Goal: Transaction & Acquisition: Purchase product/service

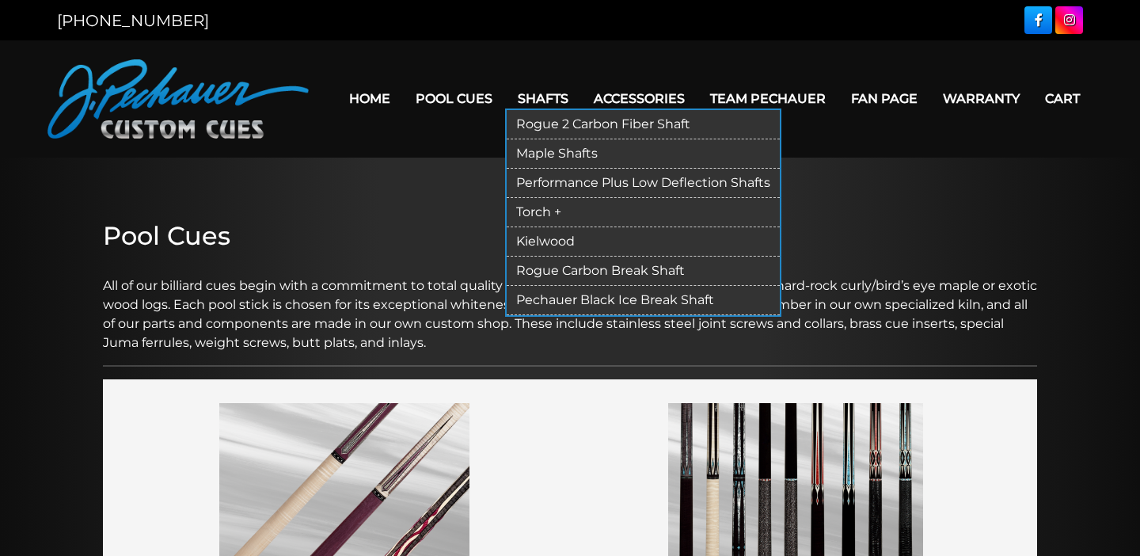
click at [532, 110] on link "Rogue 2 Carbon Fiber Shaft" at bounding box center [643, 124] width 273 height 29
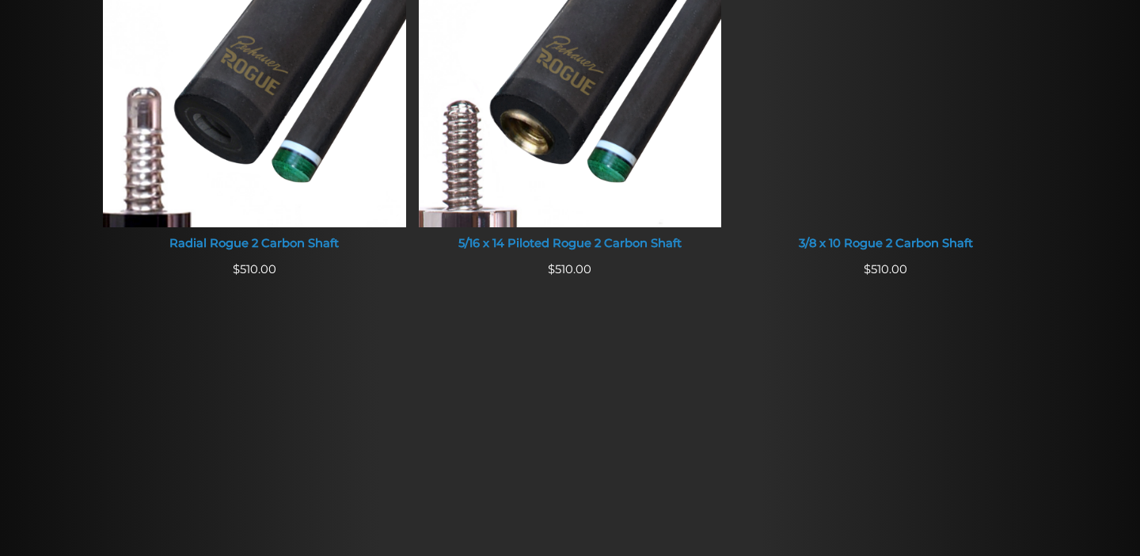
scroll to position [1195, 0]
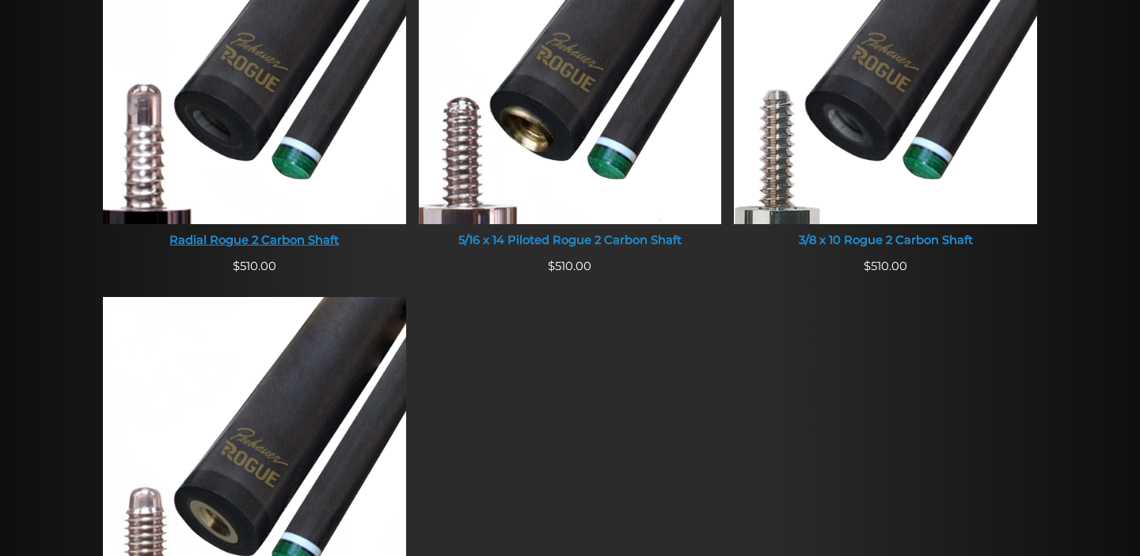
click at [245, 84] on img at bounding box center [254, 63] width 303 height 322
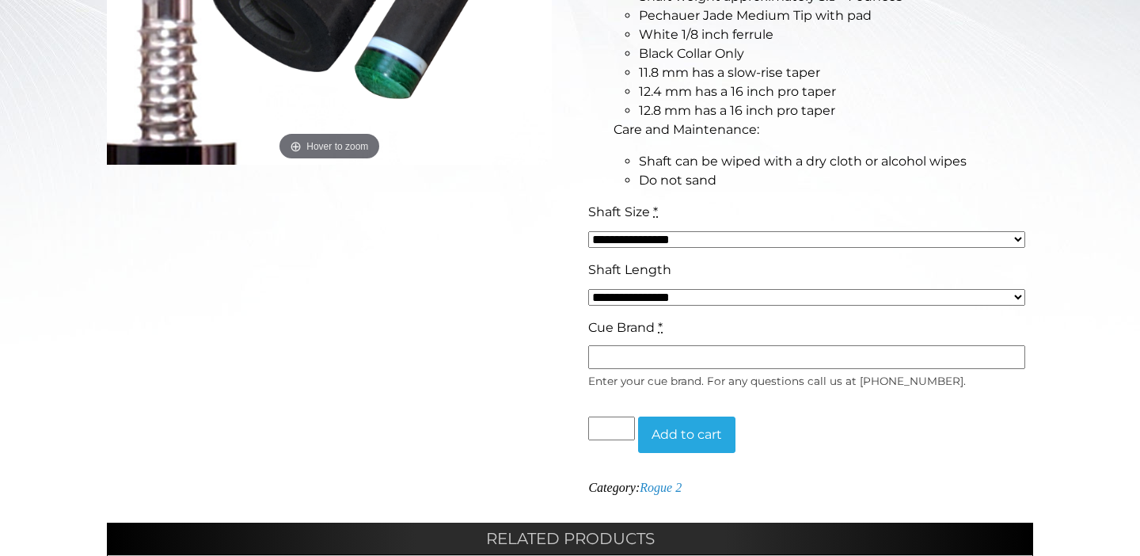
scroll to position [579, 0]
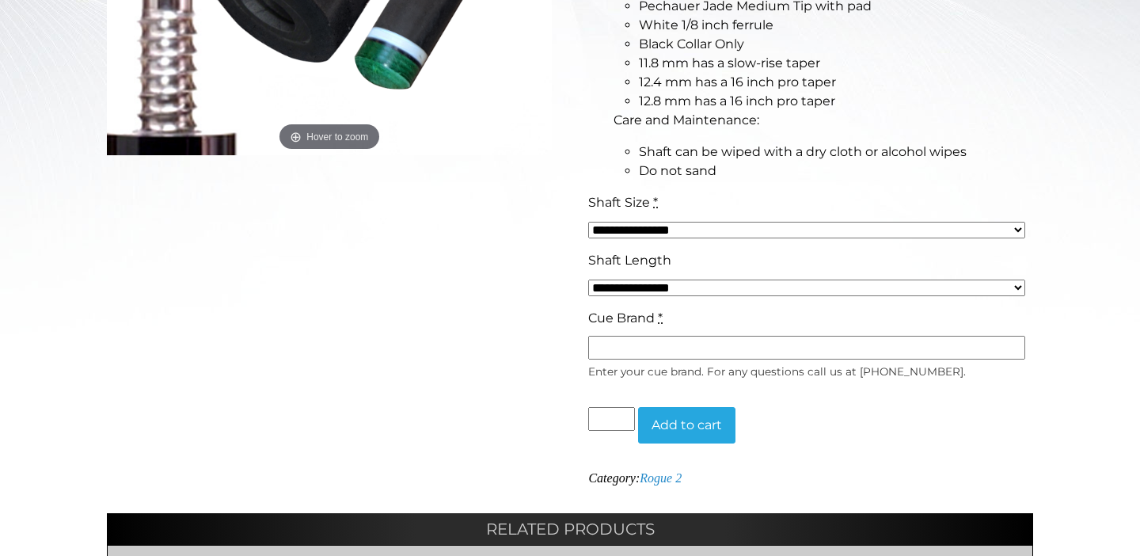
select select "*****"
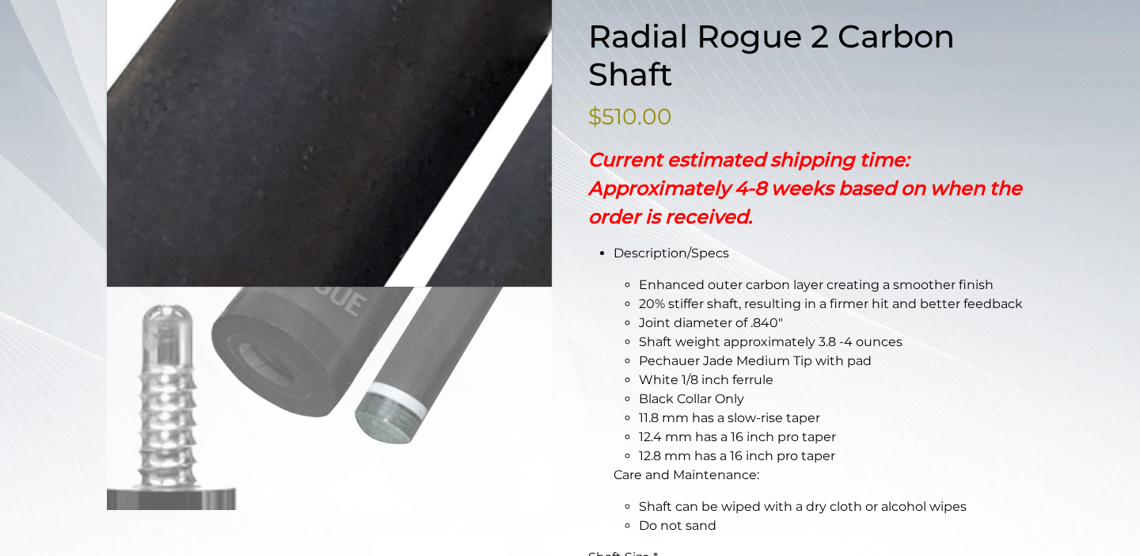
scroll to position [180, 0]
